Goal: Information Seeking & Learning: Check status

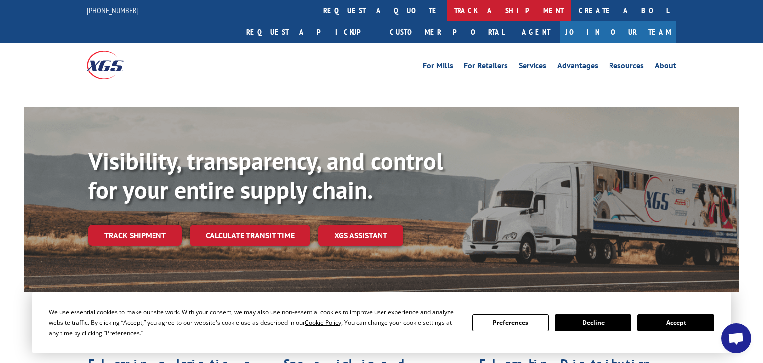
click at [446, 9] on link "track a shipment" at bounding box center [508, 10] width 125 height 21
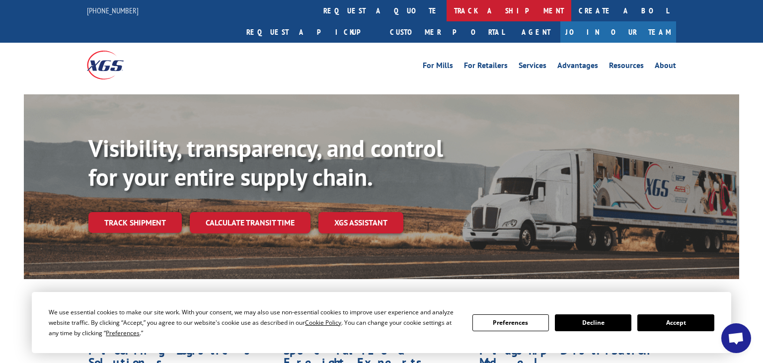
click at [446, 11] on link "track a shipment" at bounding box center [508, 10] width 125 height 21
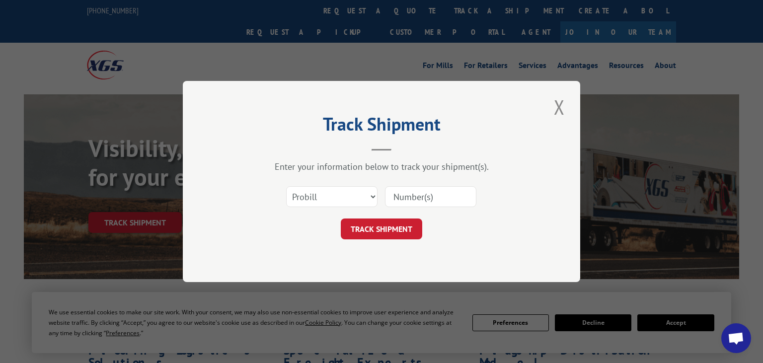
click at [432, 198] on input at bounding box center [430, 196] width 91 height 21
paste input "5957805"
type input "5957805"
click at [286, 186] on select "Select category... Probill BOL PO" at bounding box center [331, 196] width 91 height 21
select select "bol"
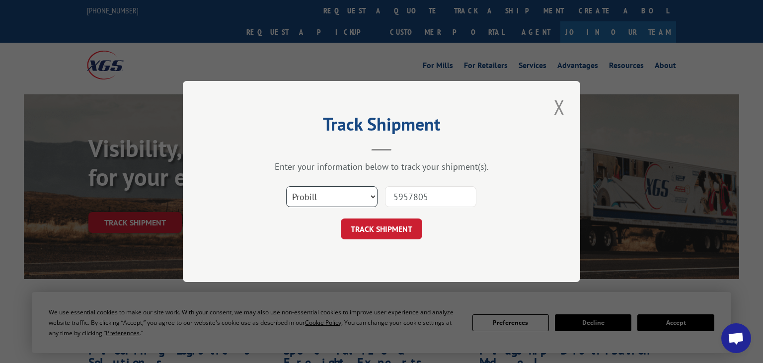
click option "BOL" at bounding box center [0, 0] width 0 height 0
click at [395, 225] on button "TRACK SHIPMENT" at bounding box center [381, 228] width 81 height 21
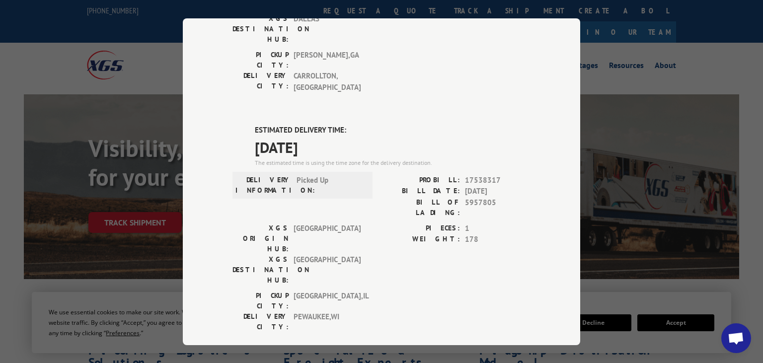
scroll to position [219, 0]
